Goal: Obtain resource: Download file/media

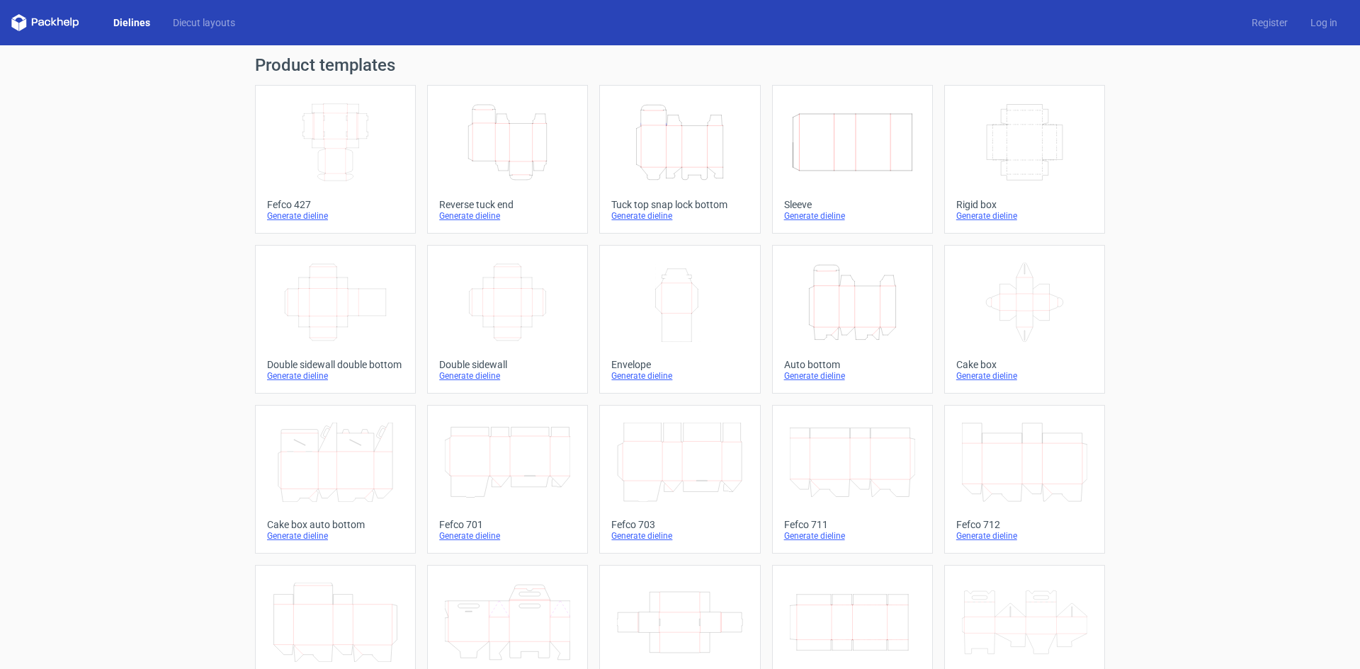
click at [1193, 386] on div "Product templates Width Depth Height Fefco 427 Generate dieline Height Depth Wi…" at bounding box center [680, 465] width 1360 height 840
click at [133, 20] on link "Dielines" at bounding box center [132, 23] width 60 height 14
click at [193, 23] on link "Diecut layouts" at bounding box center [204, 23] width 85 height 14
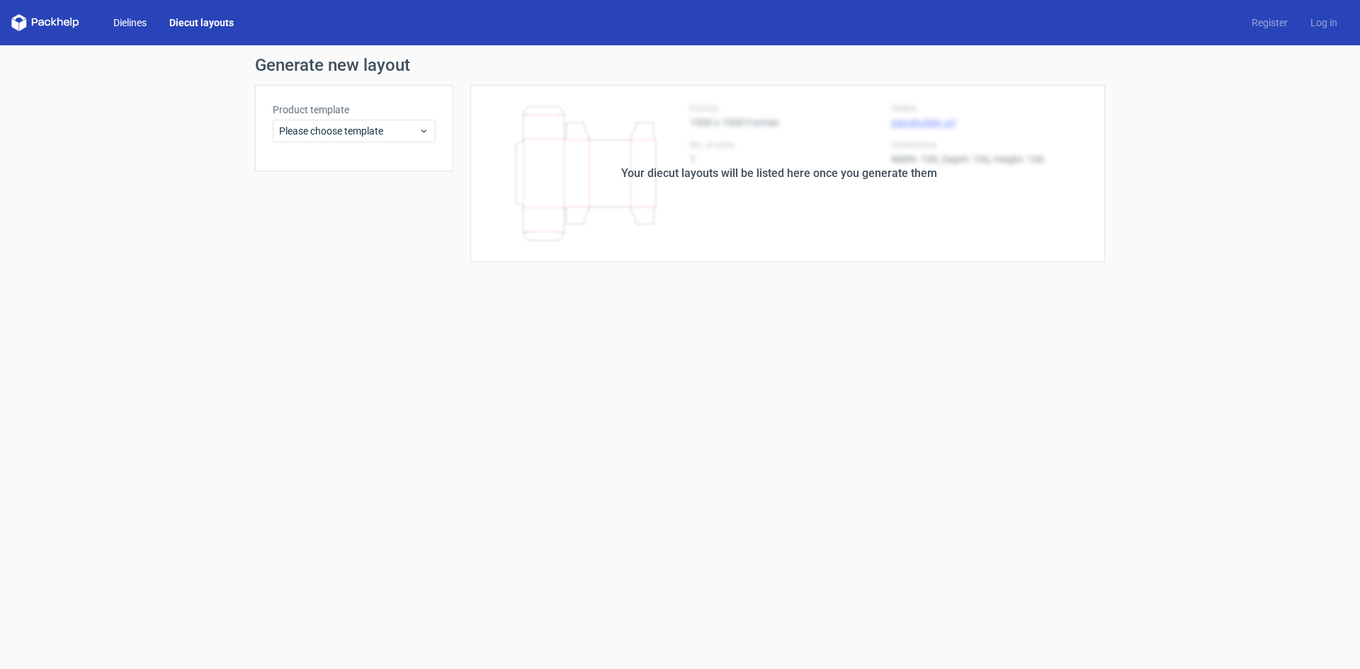
click at [119, 16] on link "Dielines" at bounding box center [130, 23] width 56 height 14
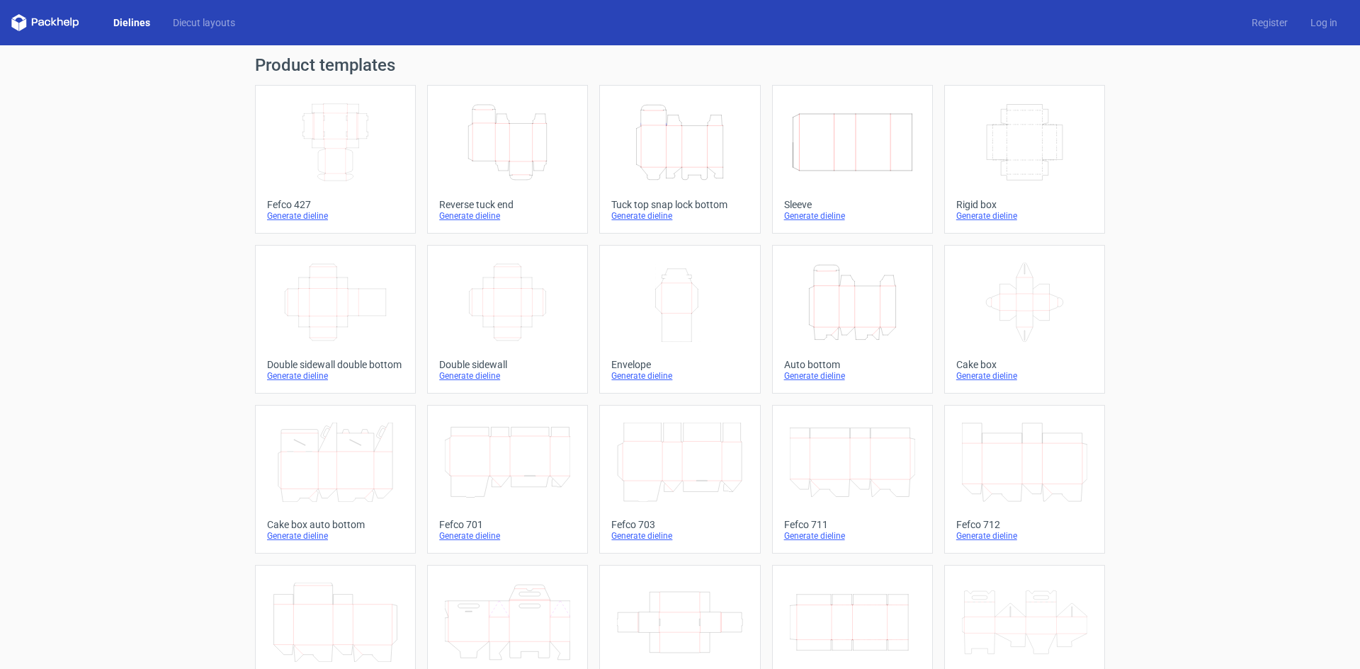
click at [342, 162] on icon "Width Depth Height" at bounding box center [335, 142] width 125 height 79
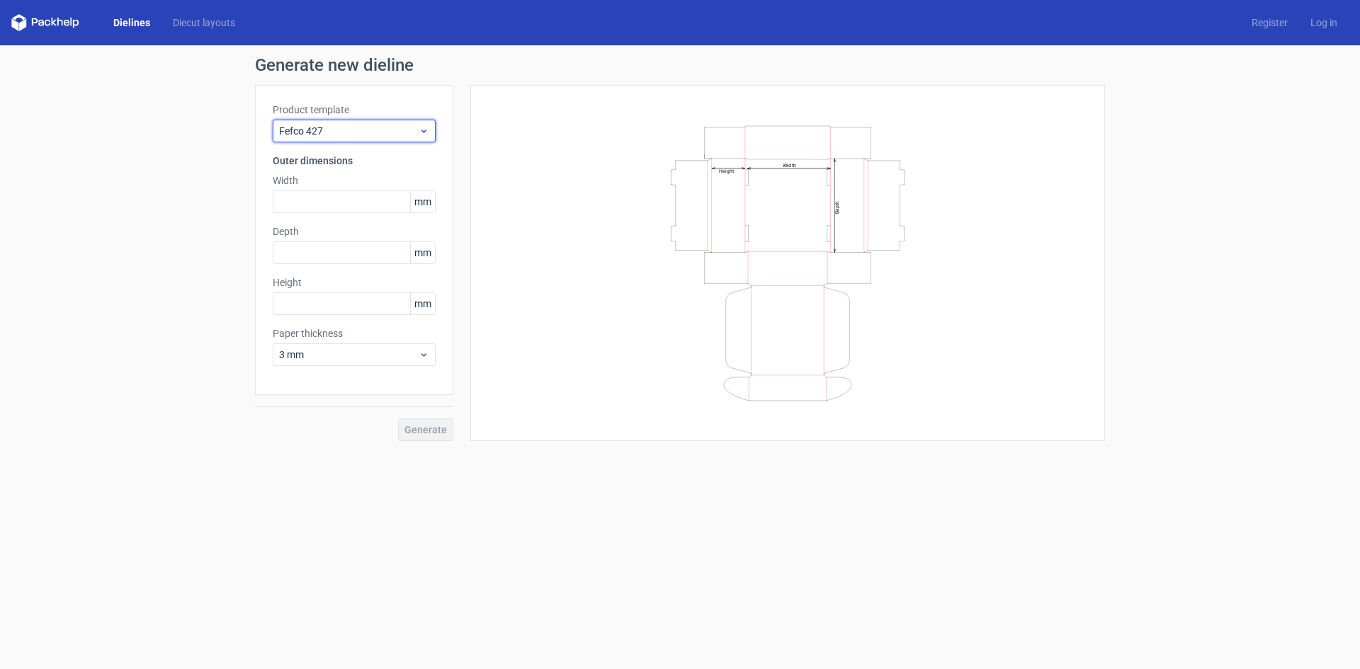
click at [369, 135] on span "Fefco 427" at bounding box center [349, 131] width 140 height 14
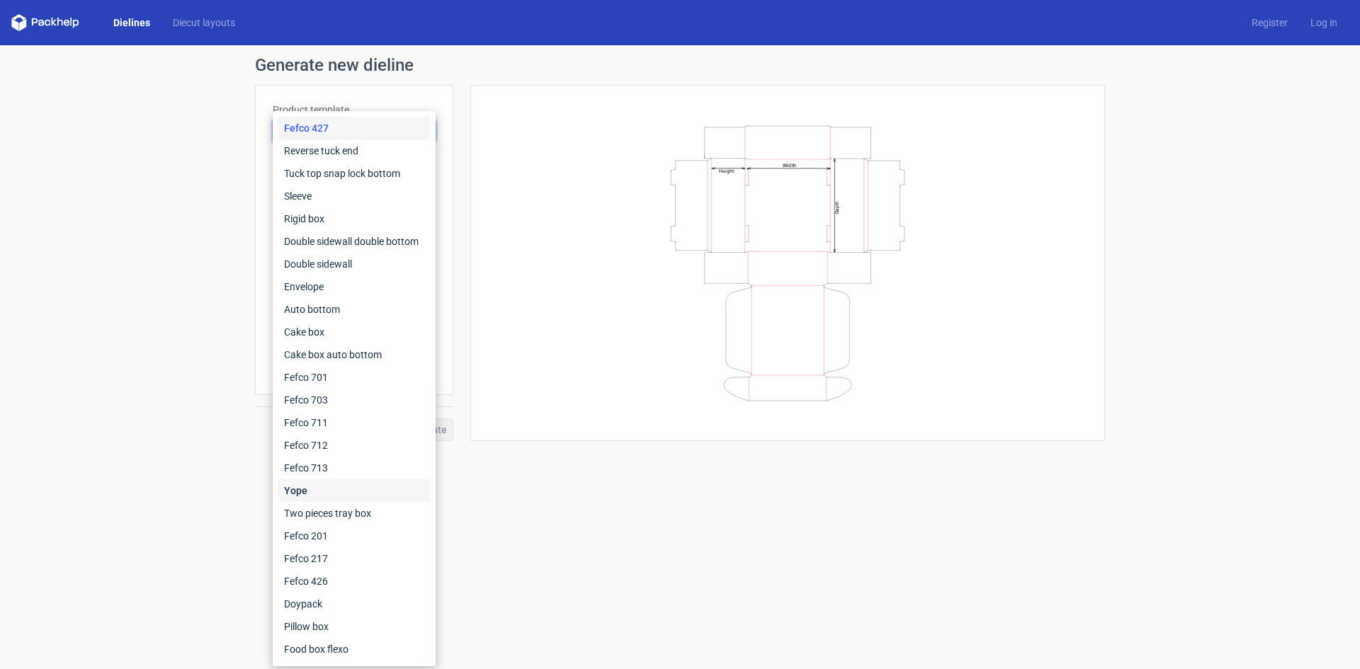
click at [324, 491] on div "Yope" at bounding box center [354, 491] width 152 height 23
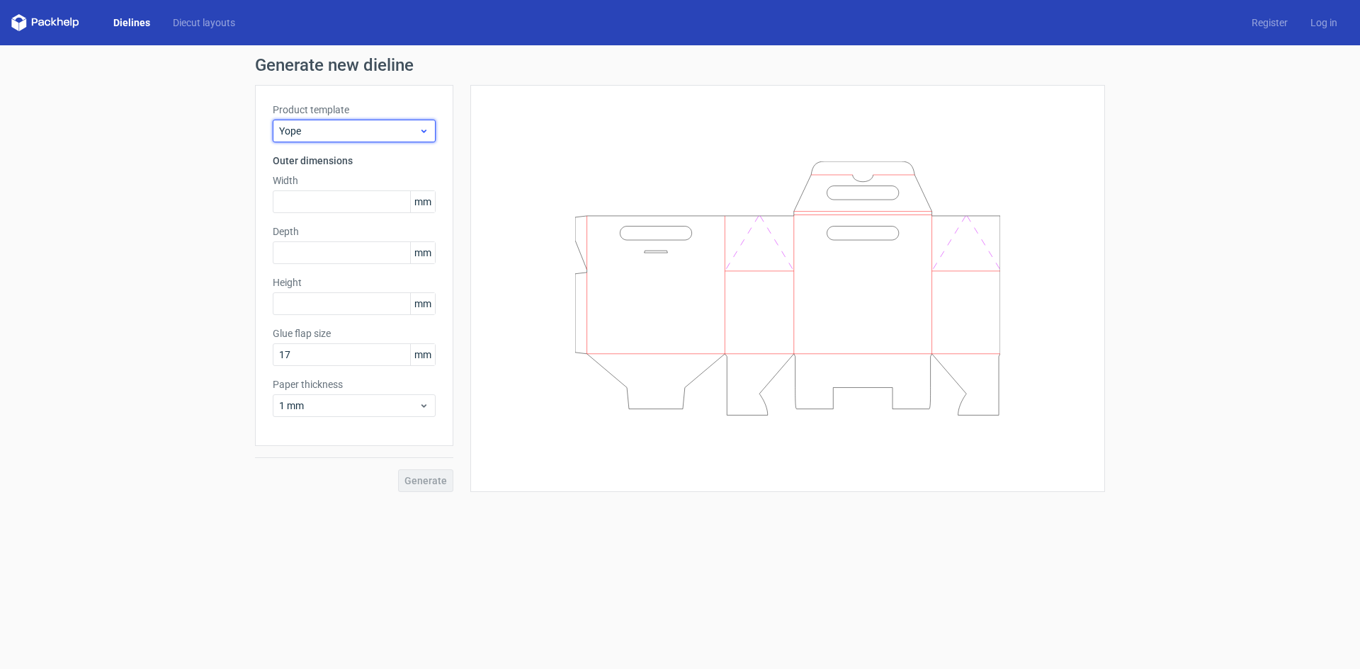
click at [397, 127] on span "Yope" at bounding box center [349, 131] width 140 height 14
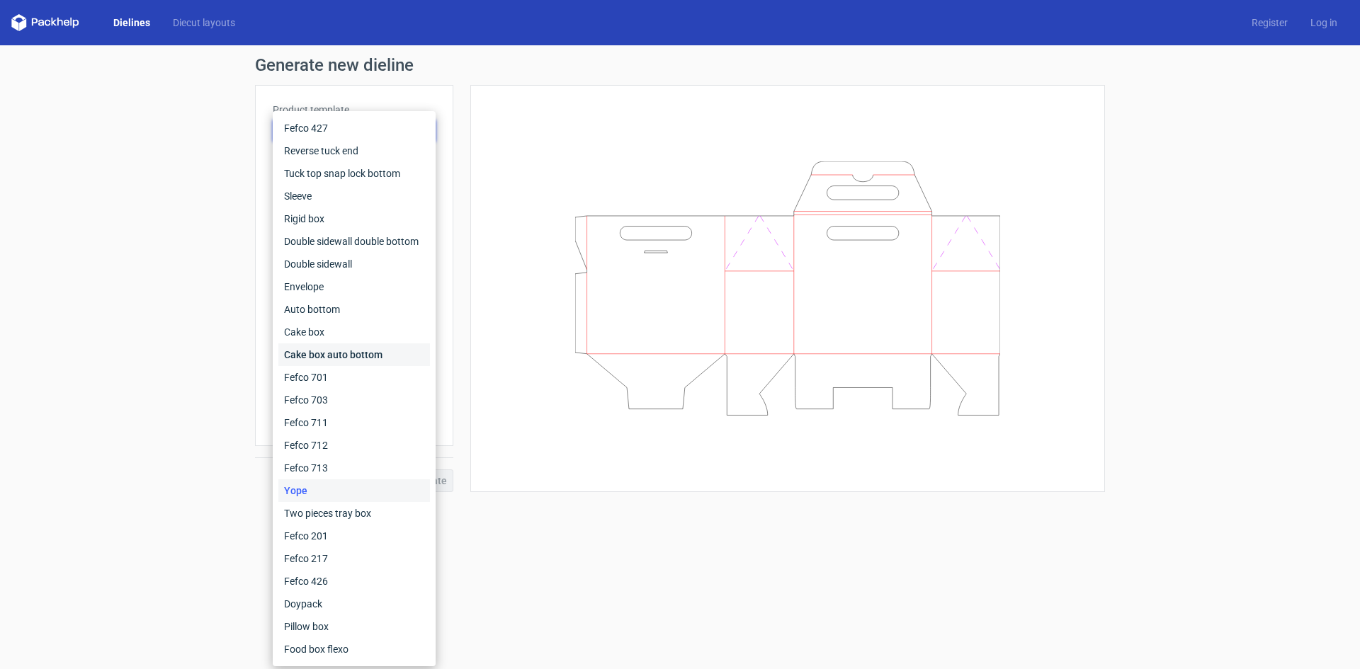
click at [345, 355] on div "Cake box auto bottom" at bounding box center [354, 355] width 152 height 23
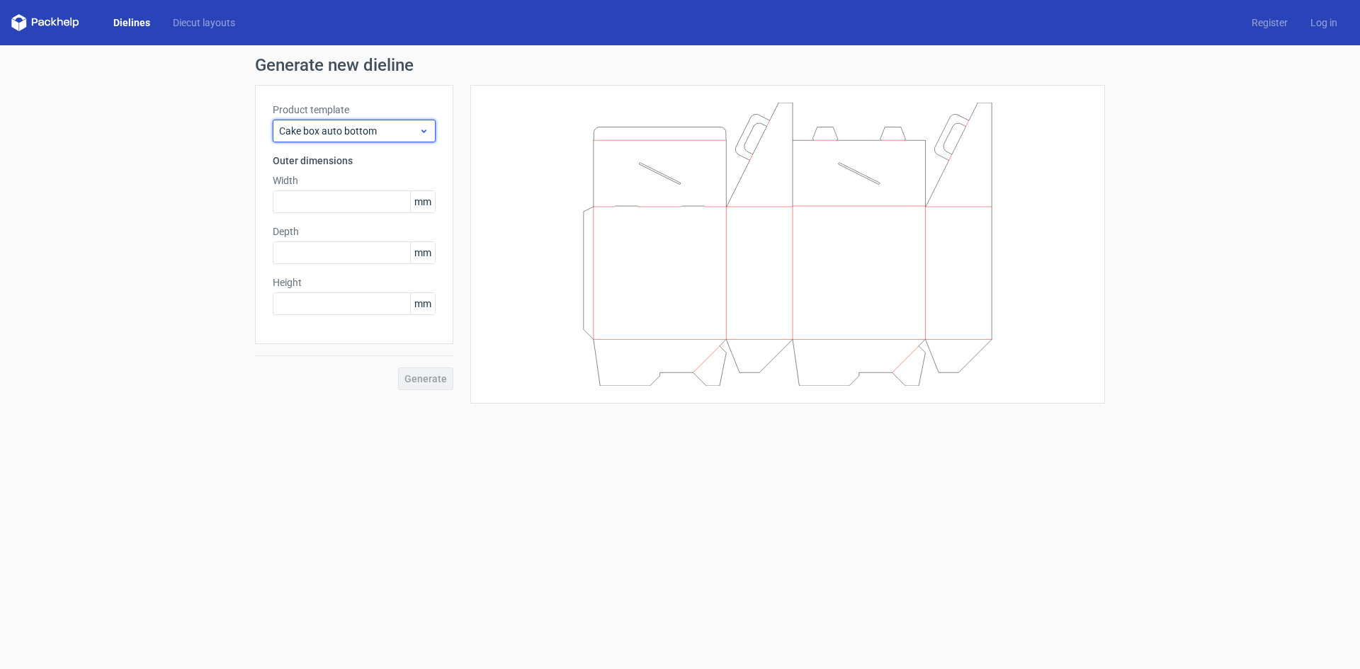
click at [393, 125] on span "Cake box auto bottom" at bounding box center [349, 131] width 140 height 14
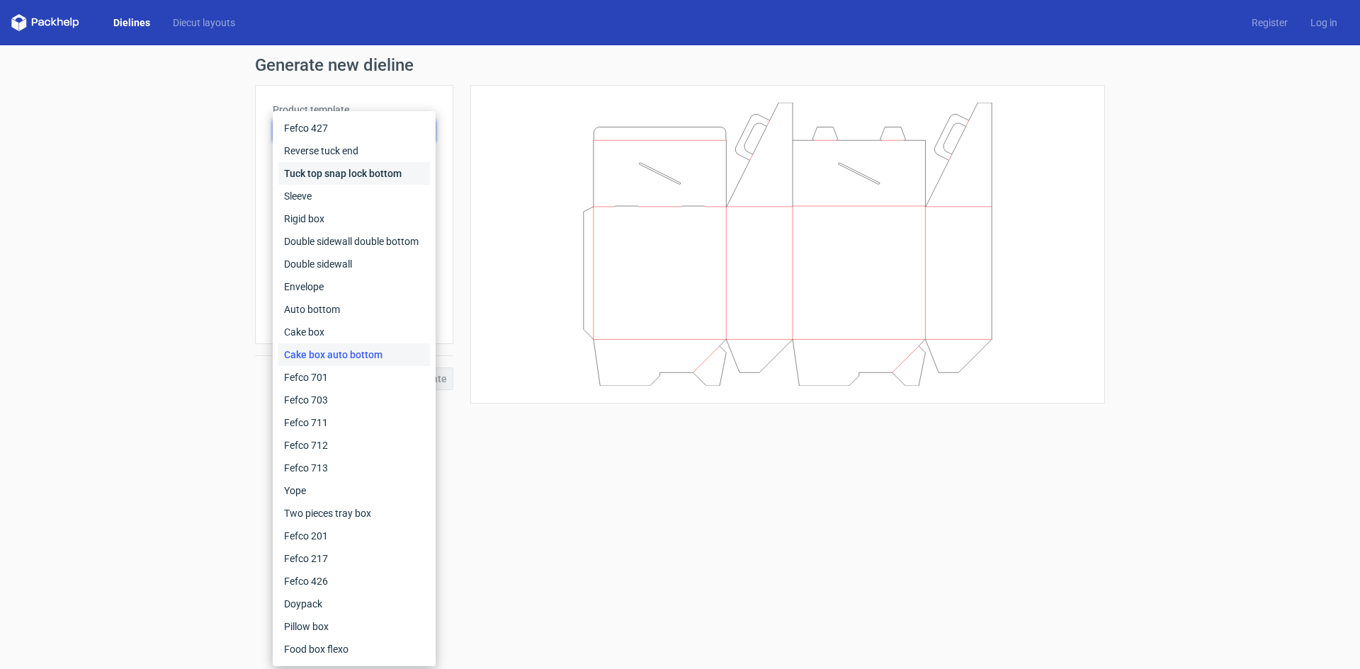
click at [402, 174] on div "Tuck top snap lock bottom" at bounding box center [354, 173] width 152 height 23
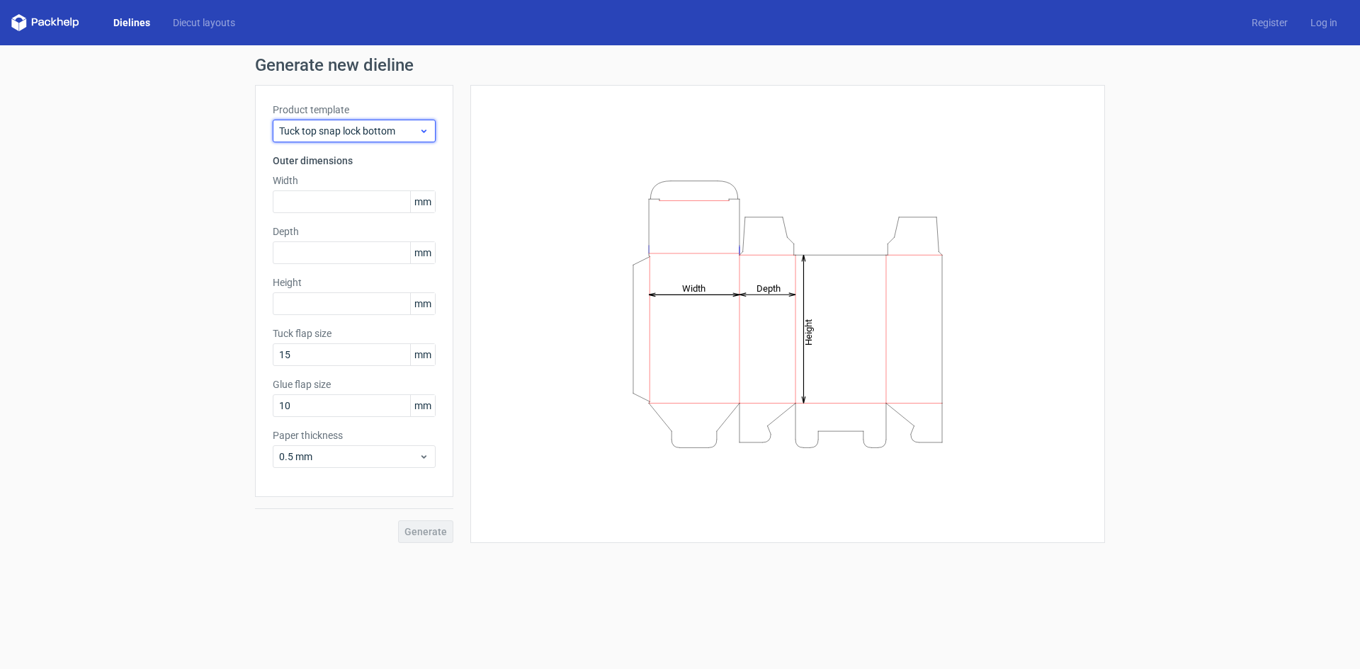
click at [403, 132] on span "Tuck top snap lock bottom" at bounding box center [349, 131] width 140 height 14
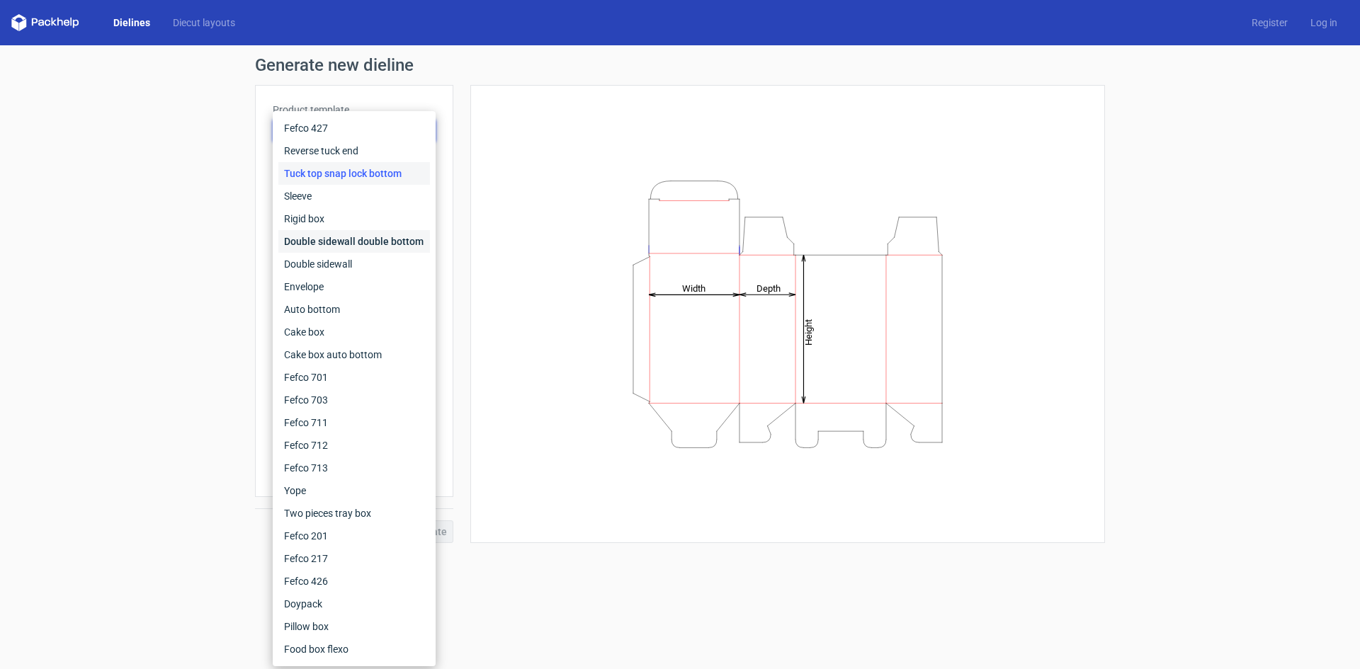
click at [399, 239] on div "Double sidewall double bottom" at bounding box center [354, 241] width 152 height 23
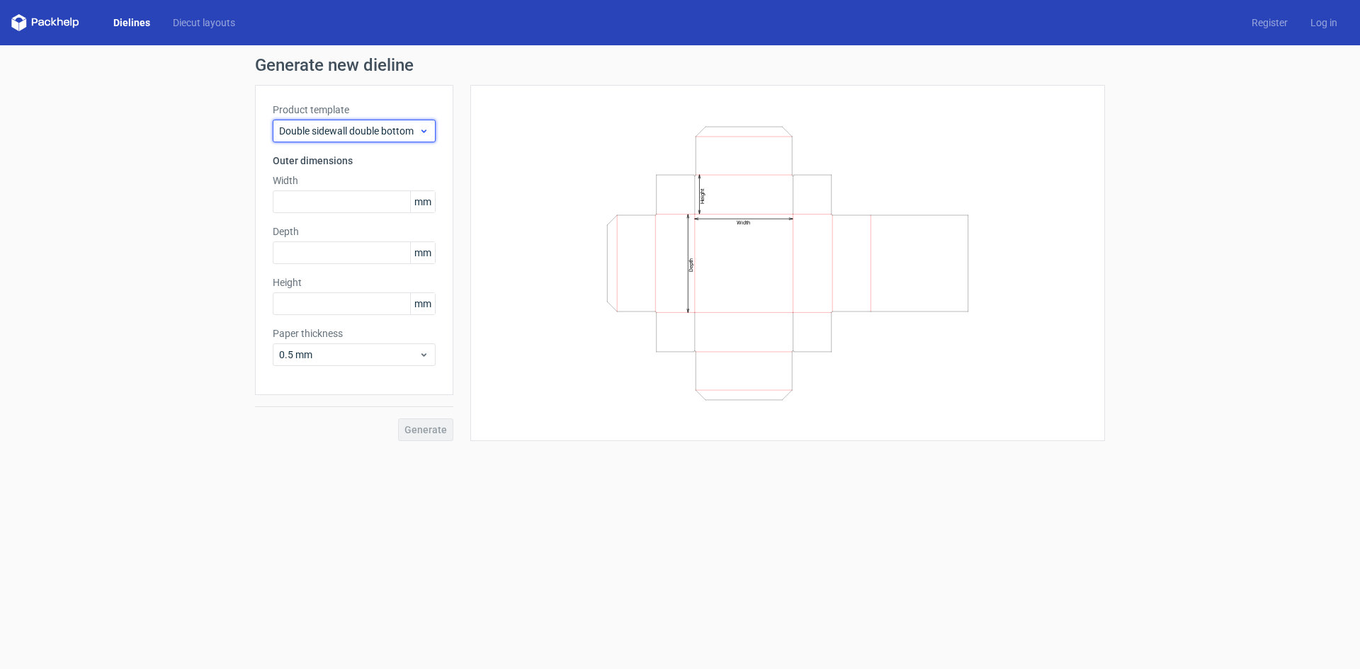
click at [373, 128] on span "Double sidewall double bottom" at bounding box center [349, 131] width 140 height 14
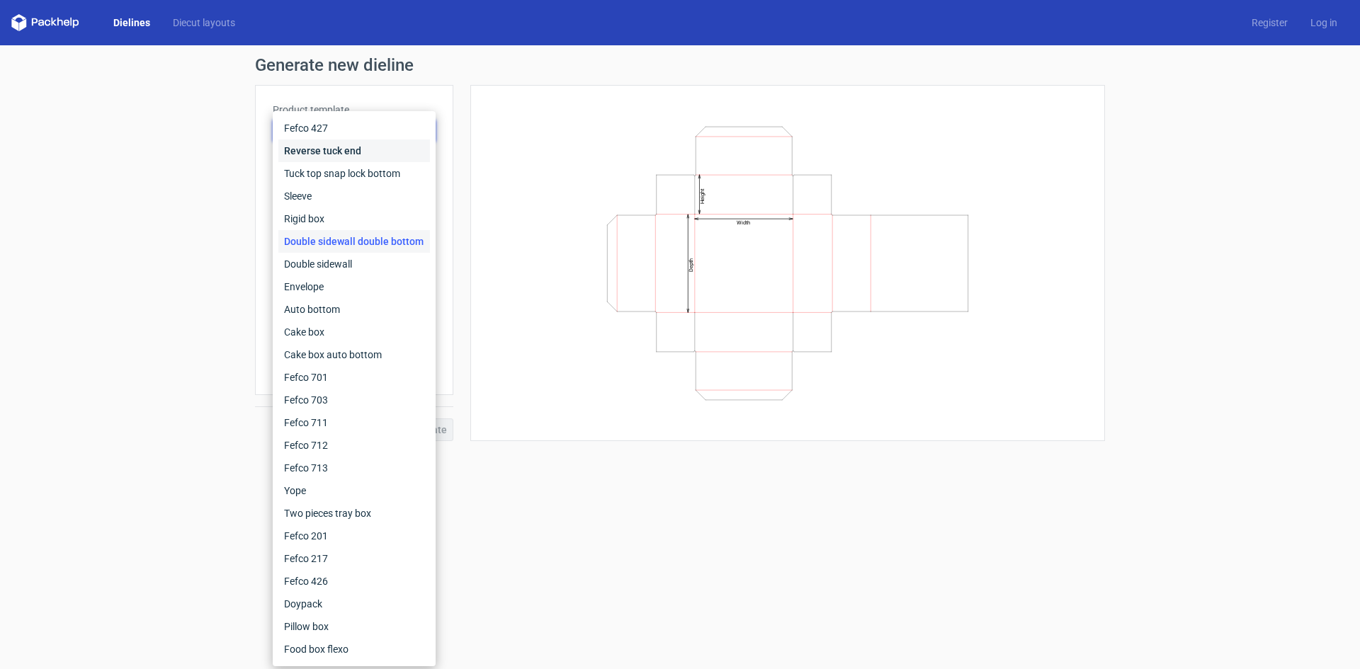
click at [373, 150] on div "Reverse tuck end" at bounding box center [354, 151] width 152 height 23
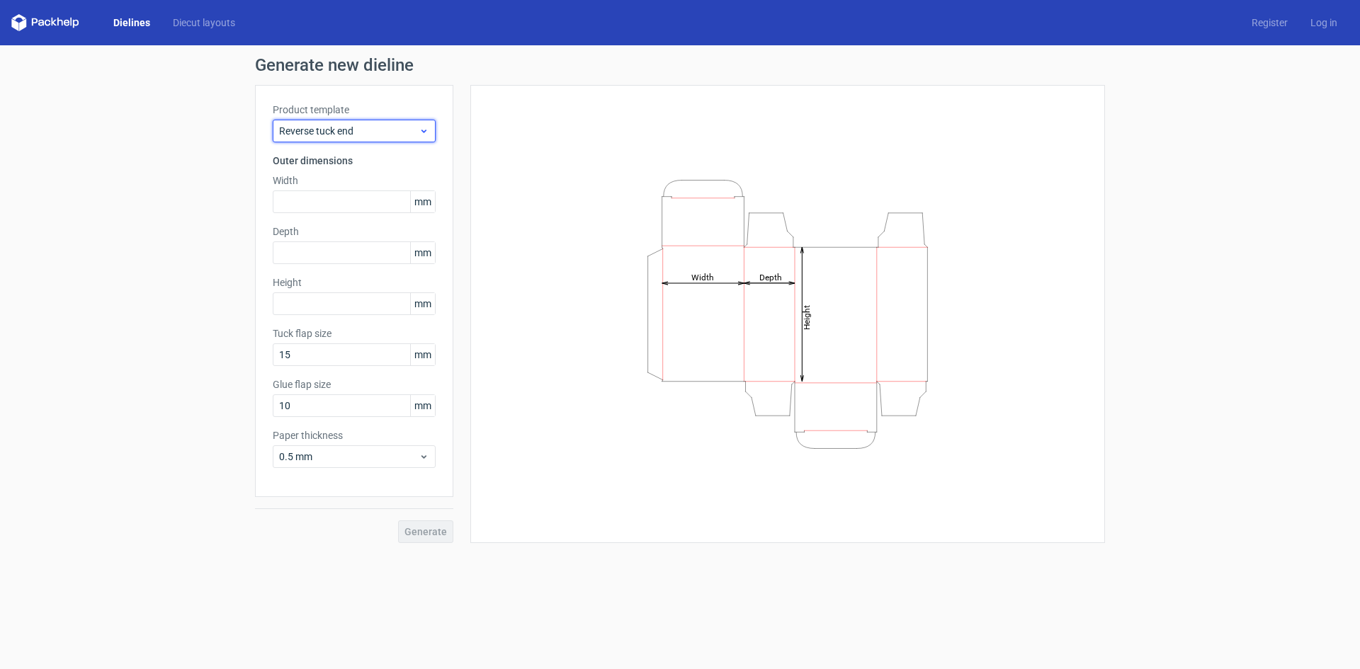
click at [368, 132] on span "Reverse tuck end" at bounding box center [349, 131] width 140 height 14
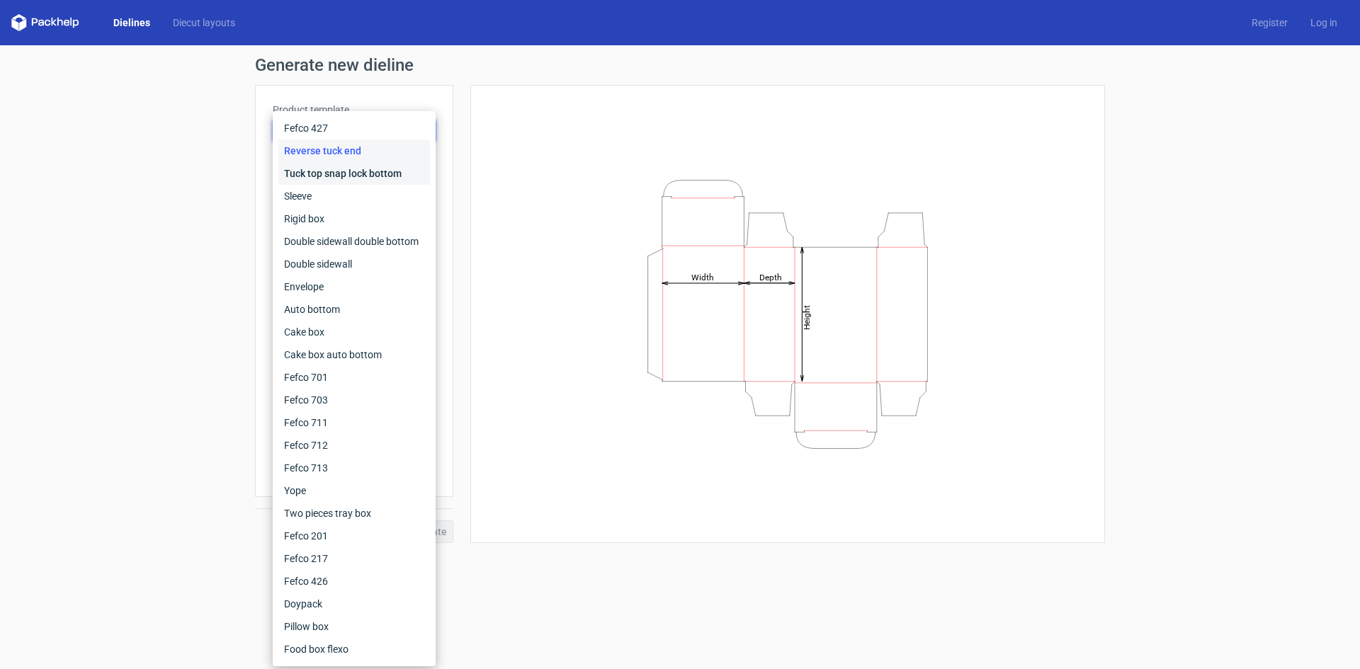
click at [374, 172] on div "Tuck top snap lock bottom" at bounding box center [354, 173] width 152 height 23
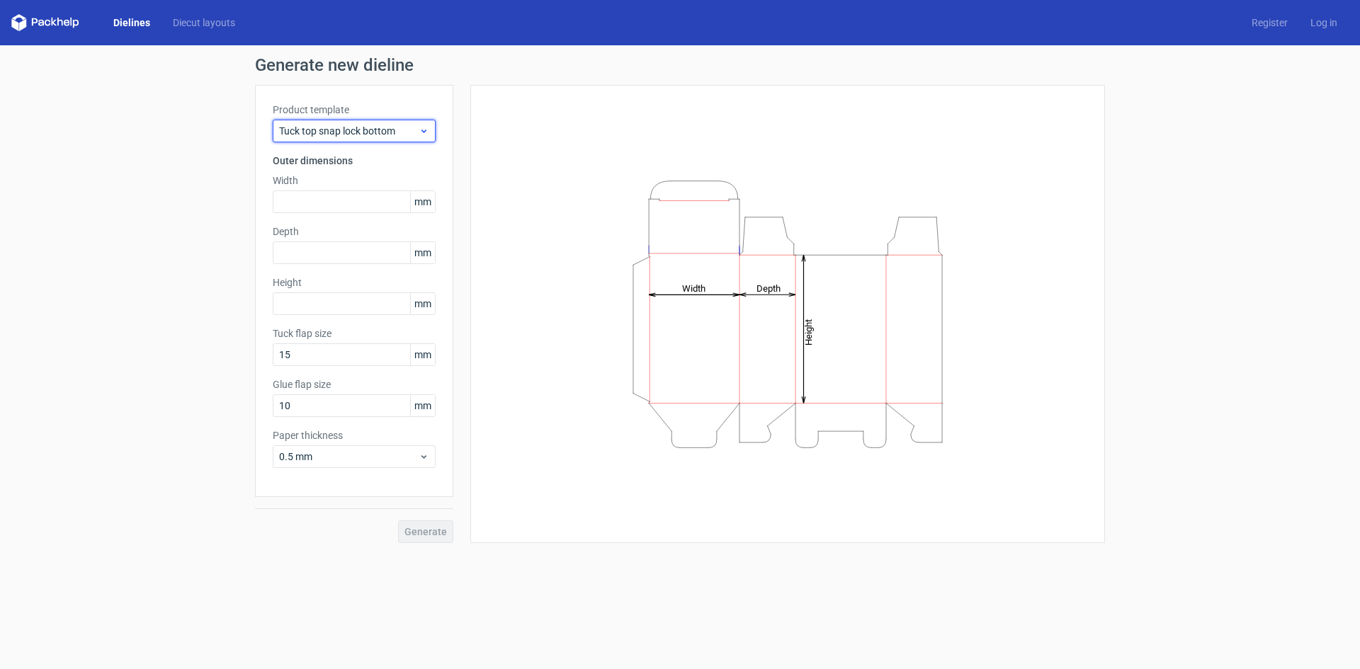
click at [392, 132] on span "Tuck top snap lock bottom" at bounding box center [349, 131] width 140 height 14
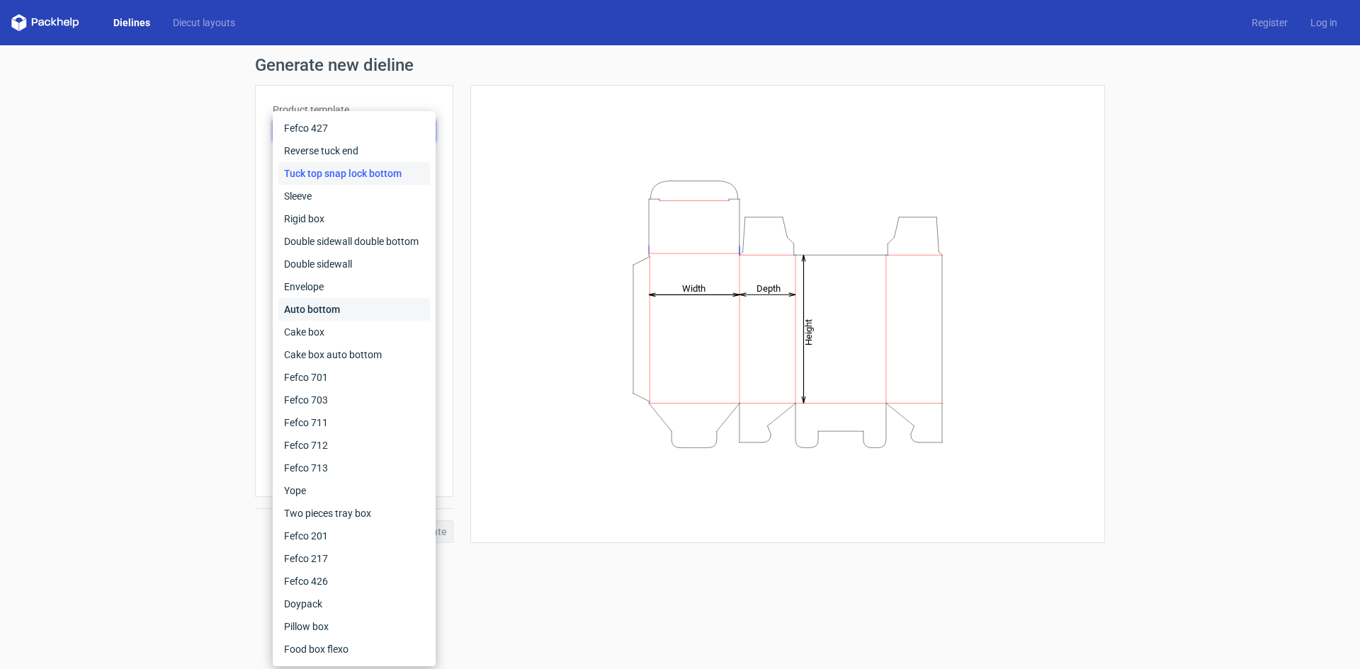
click at [345, 309] on div "Auto bottom" at bounding box center [354, 309] width 152 height 23
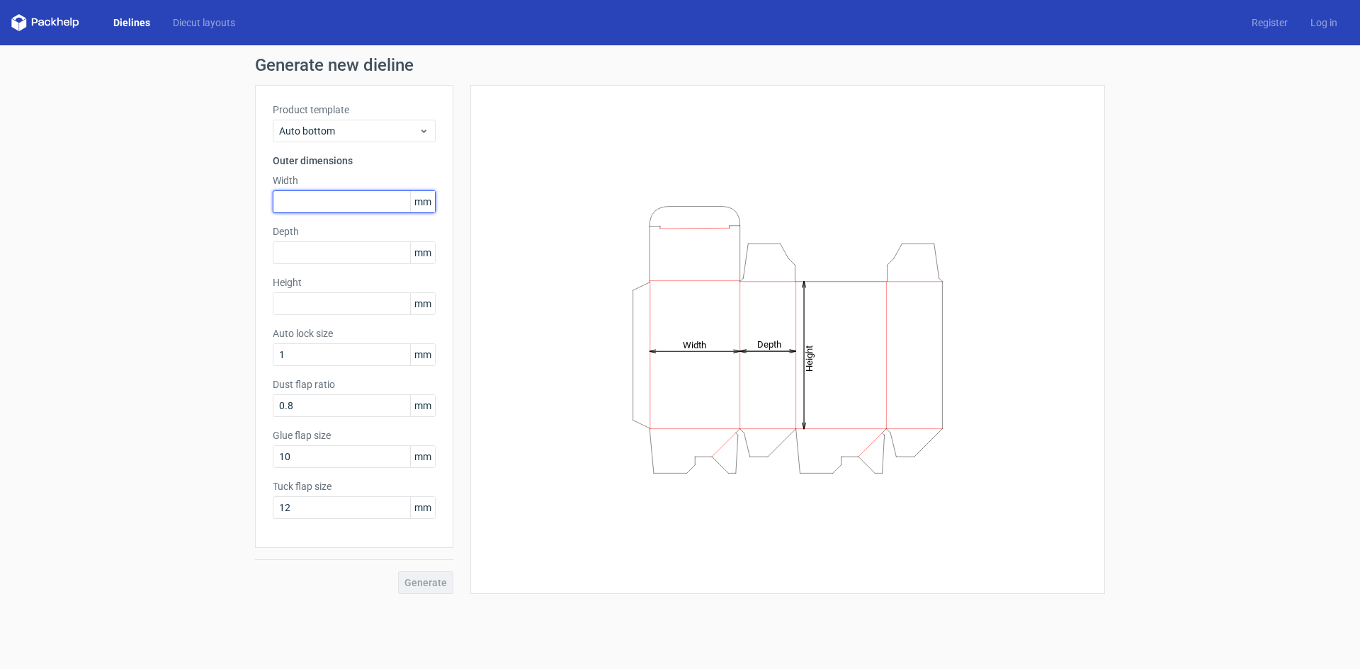
click at [349, 204] on input "text" at bounding box center [354, 202] width 163 height 23
type input "883"
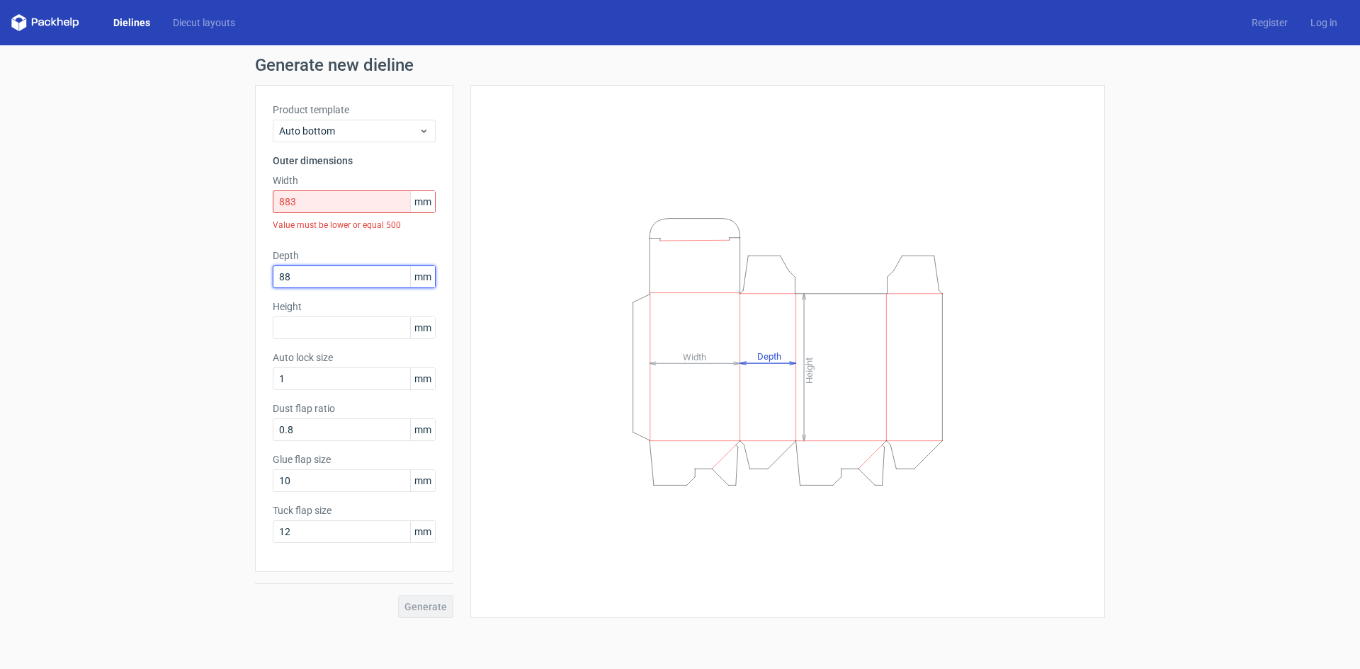
type input "88"
click at [336, 200] on input "883" at bounding box center [354, 202] width 163 height 23
drag, startPoint x: 336, startPoint y: 200, endPoint x: 224, endPoint y: 184, distance: 113.1
click at [225, 184] on div "Generate new dieline Product template Auto bottom Outer dimensions Width 883 mm…" at bounding box center [680, 337] width 1360 height 584
click at [315, 204] on input "883" at bounding box center [354, 202] width 163 height 23
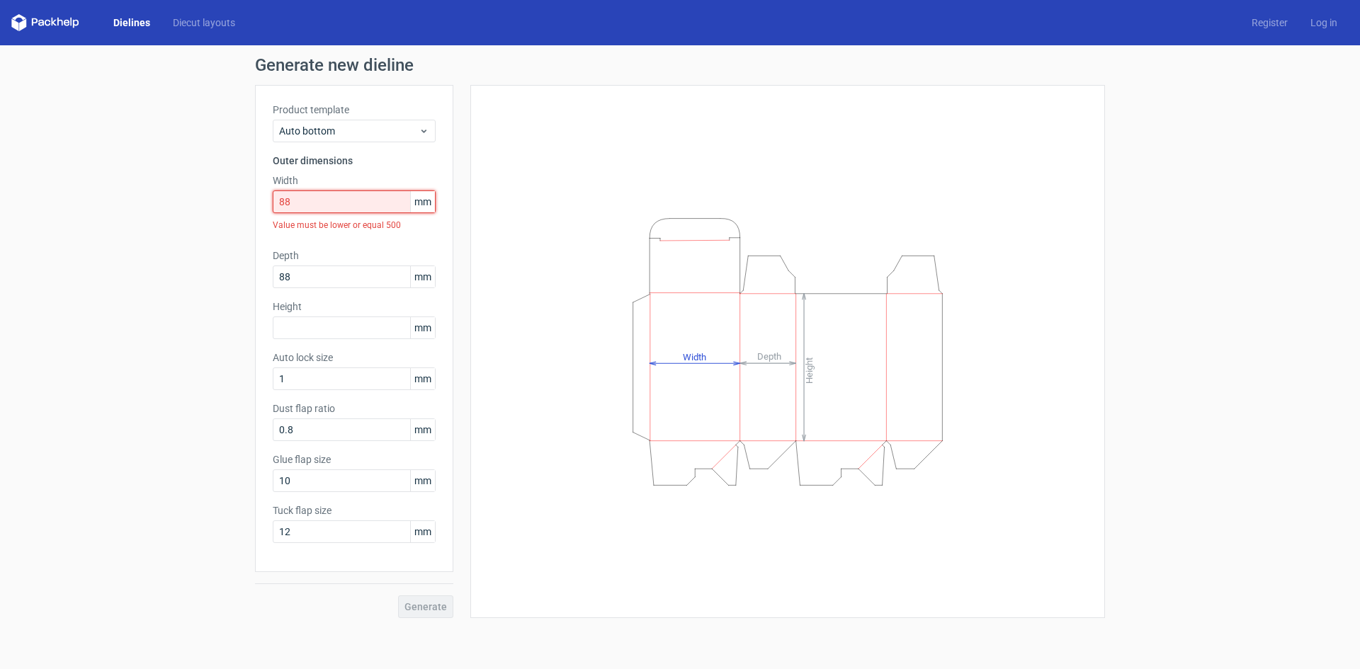
type input "8"
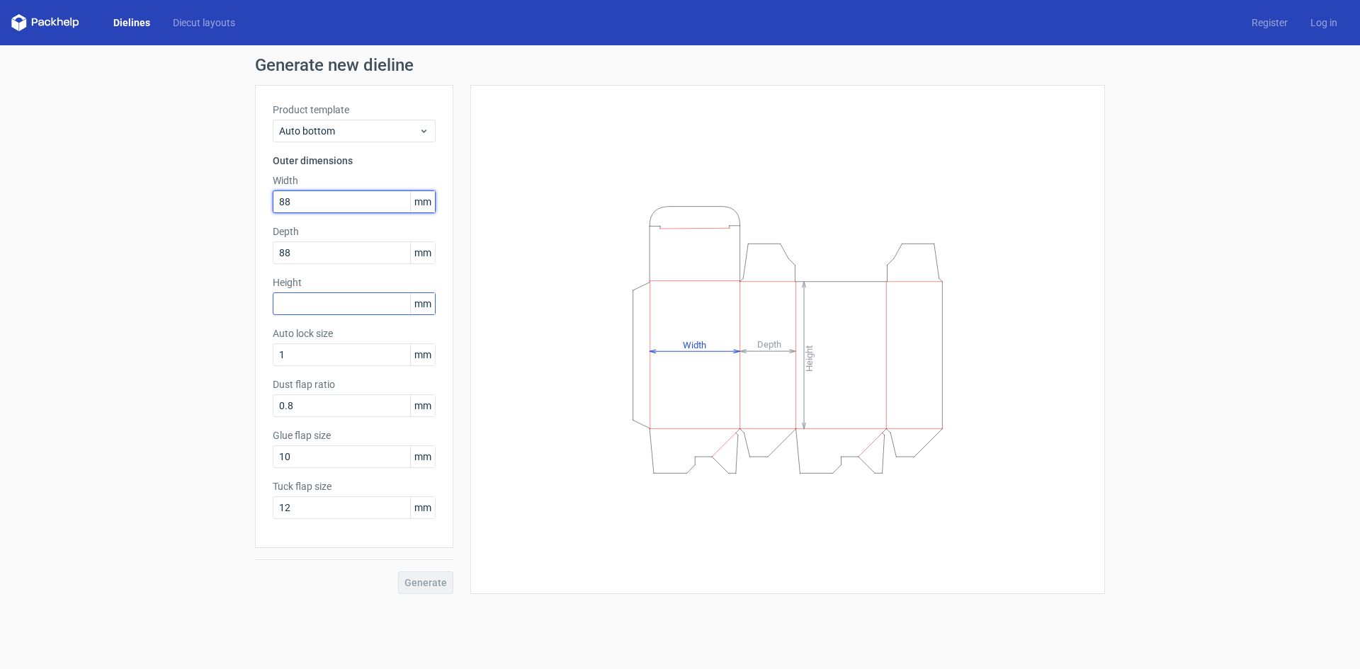
type input "88"
click at [331, 298] on input "text" at bounding box center [354, 304] width 163 height 23
type input "320"
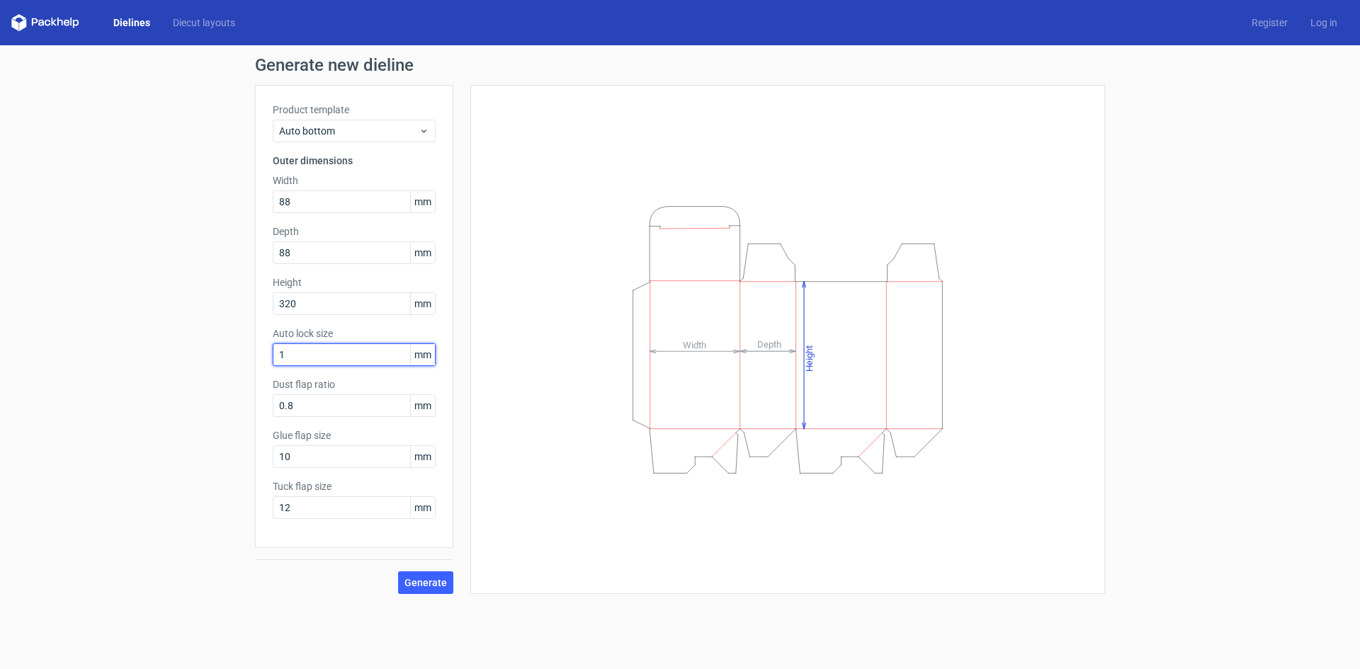
click at [354, 354] on input "1" at bounding box center [354, 355] width 163 height 23
click at [355, 354] on input "1" at bounding box center [354, 355] width 163 height 23
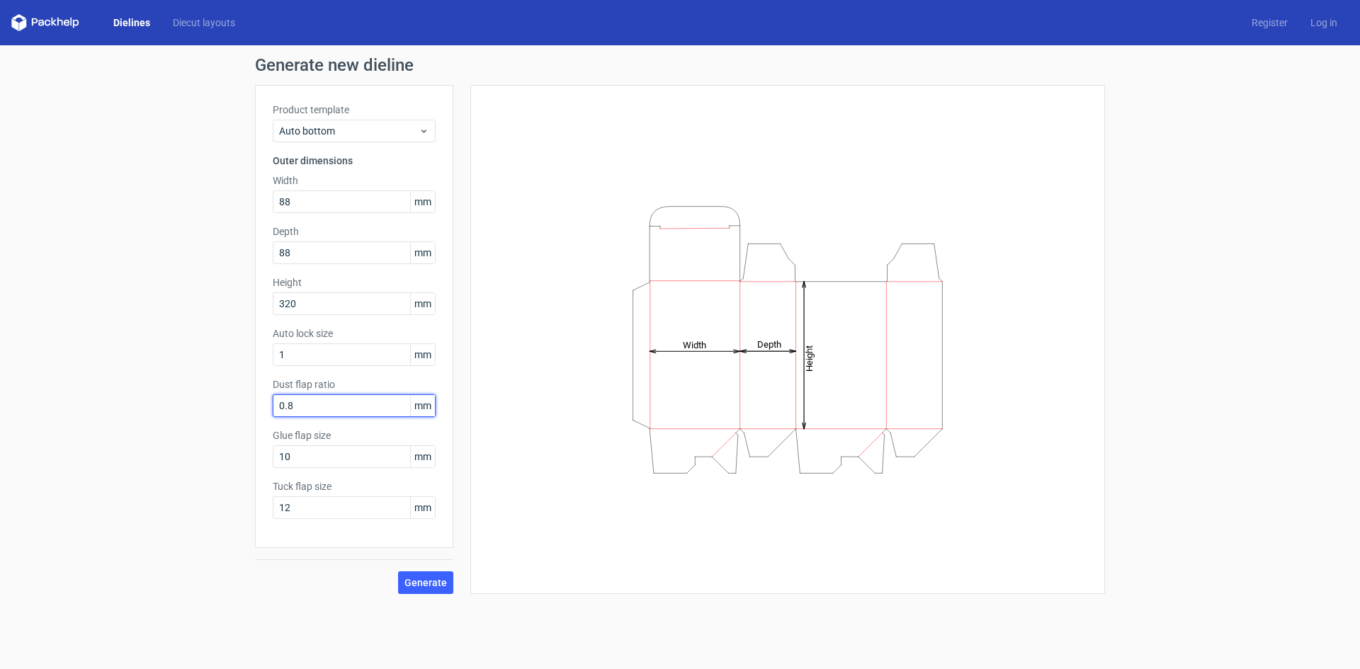
drag, startPoint x: 305, startPoint y: 406, endPoint x: 202, endPoint y: 398, distance: 103.0
click at [202, 398] on div "Generate new dieline Product template Auto bottom Outer dimensions Width 88 mm …" at bounding box center [680, 325] width 1360 height 560
type input "1"
type input "12"
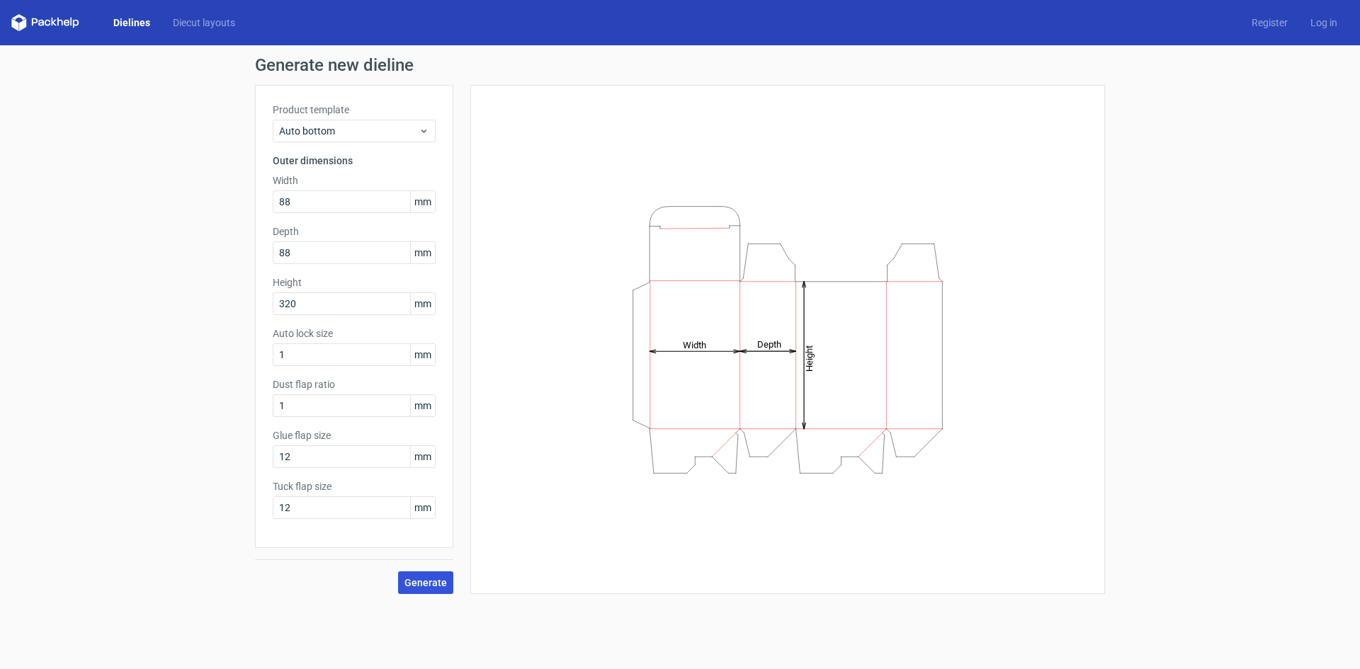
click at [434, 583] on span "Generate" at bounding box center [426, 583] width 43 height 10
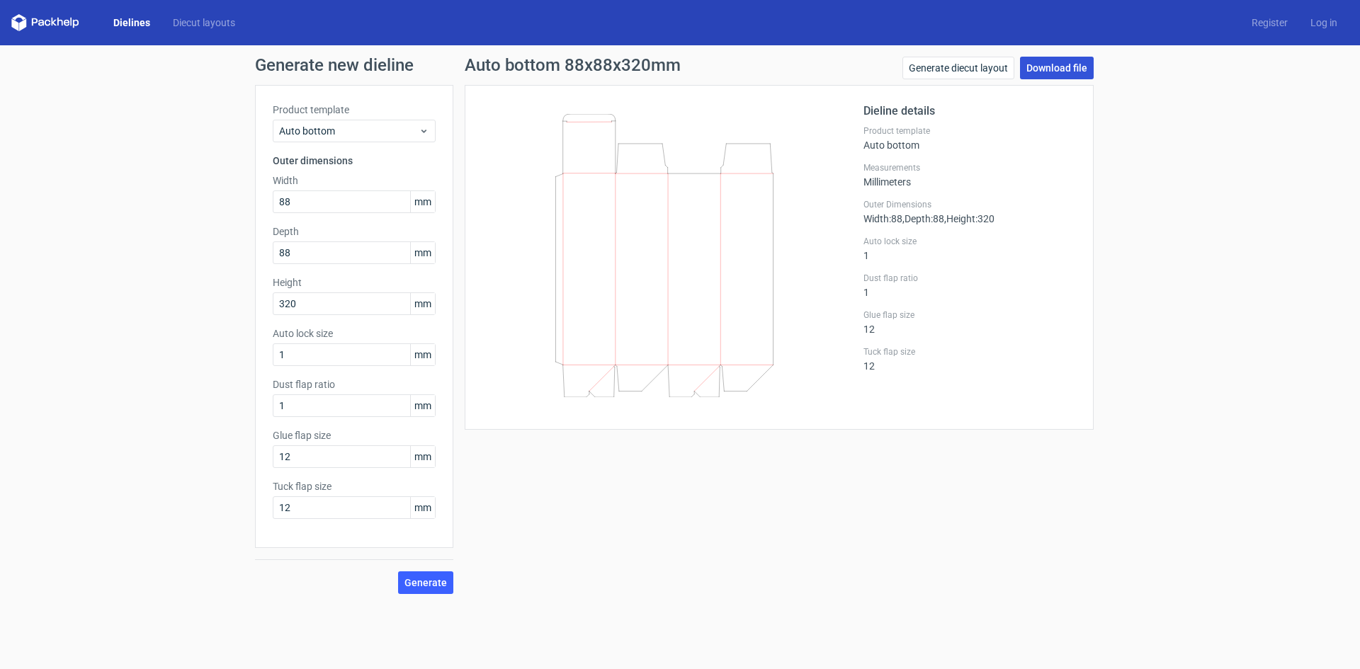
click at [1065, 69] on link "Download file" at bounding box center [1057, 68] width 74 height 23
drag, startPoint x: 1261, startPoint y: 220, endPoint x: 1255, endPoint y: 249, distance: 30.3
click at [1261, 220] on div "Generate new dieline Product template Auto bottom Outer dimensions Width 88 mm …" at bounding box center [680, 325] width 1360 height 560
click at [1061, 67] on link "Download file" at bounding box center [1057, 68] width 74 height 23
click at [1059, 63] on link "Download file" at bounding box center [1057, 68] width 74 height 23
